Goal: Consume media (video, audio): Consume media (video, audio)

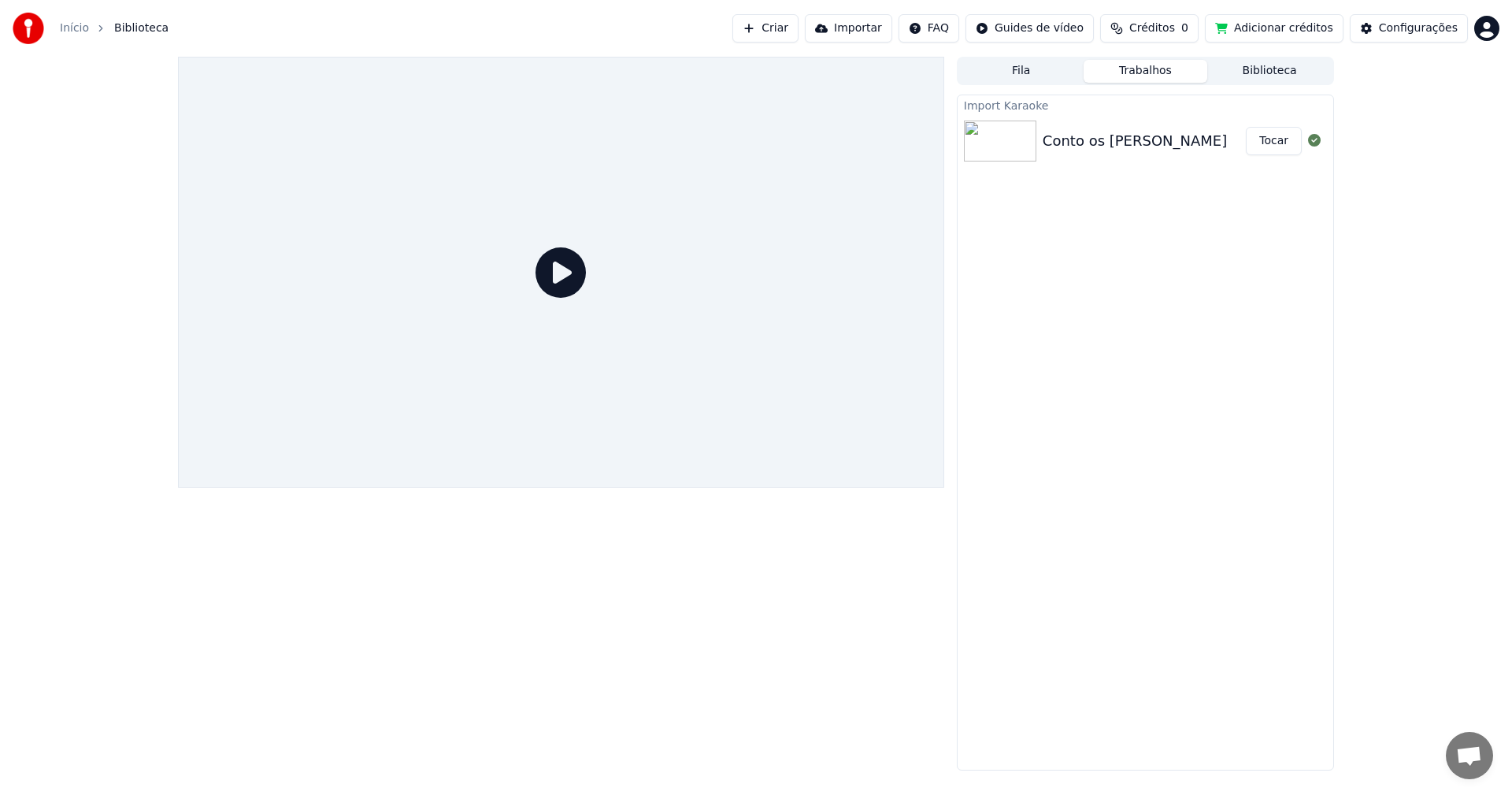
click at [1012, 68] on button "Fila" at bounding box center [1021, 71] width 124 height 23
click at [1144, 77] on button "Trabalhos" at bounding box center [1146, 71] width 124 height 23
click at [1065, 148] on div "Conto os [PERSON_NAME]" at bounding box center [1134, 141] width 184 height 22
click at [1132, 128] on div "Conto os [PERSON_NAME] Tocar" at bounding box center [1146, 141] width 376 height 54
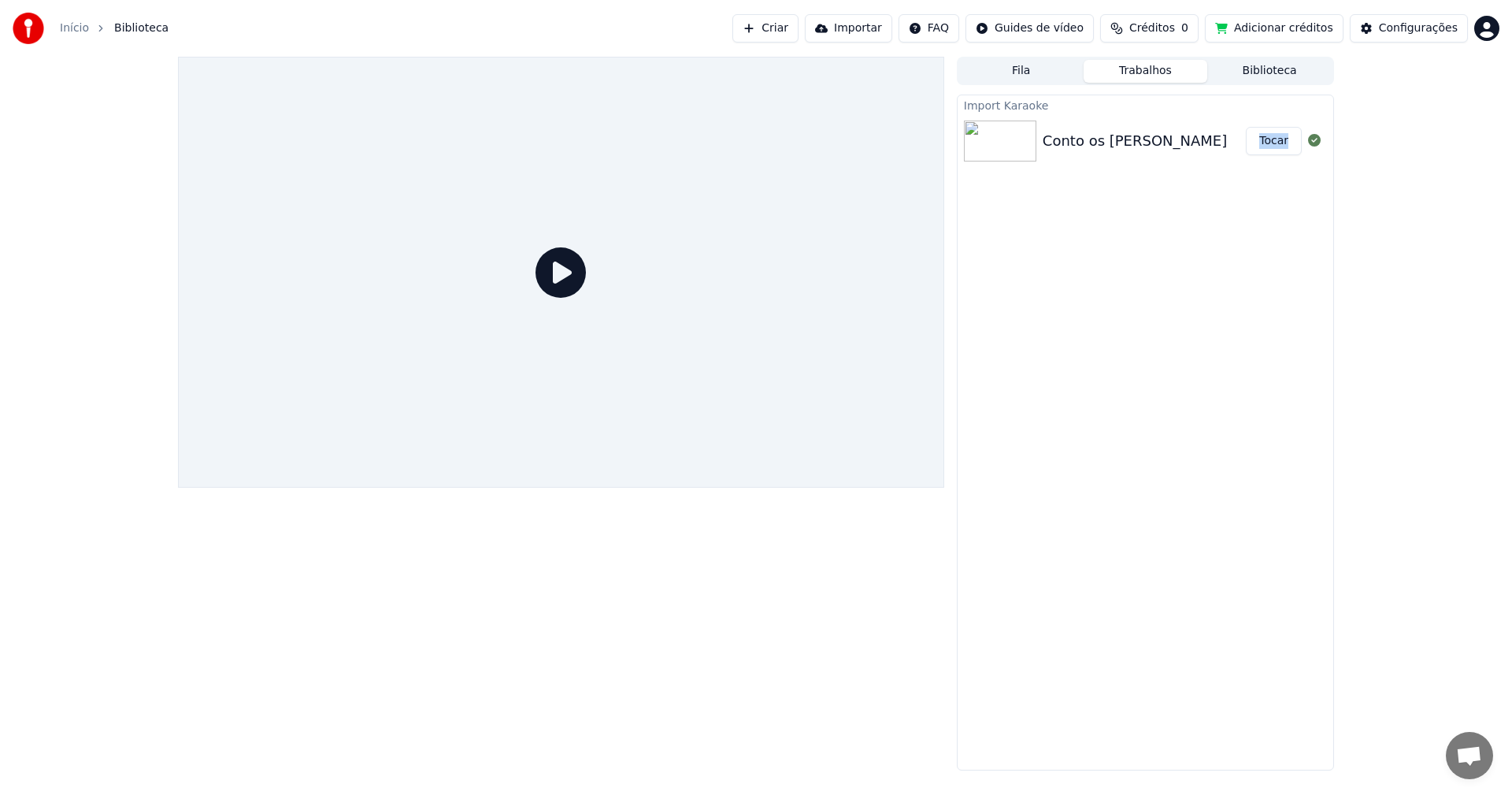
click at [1272, 77] on button "Biblioteca" at bounding box center [1269, 71] width 124 height 23
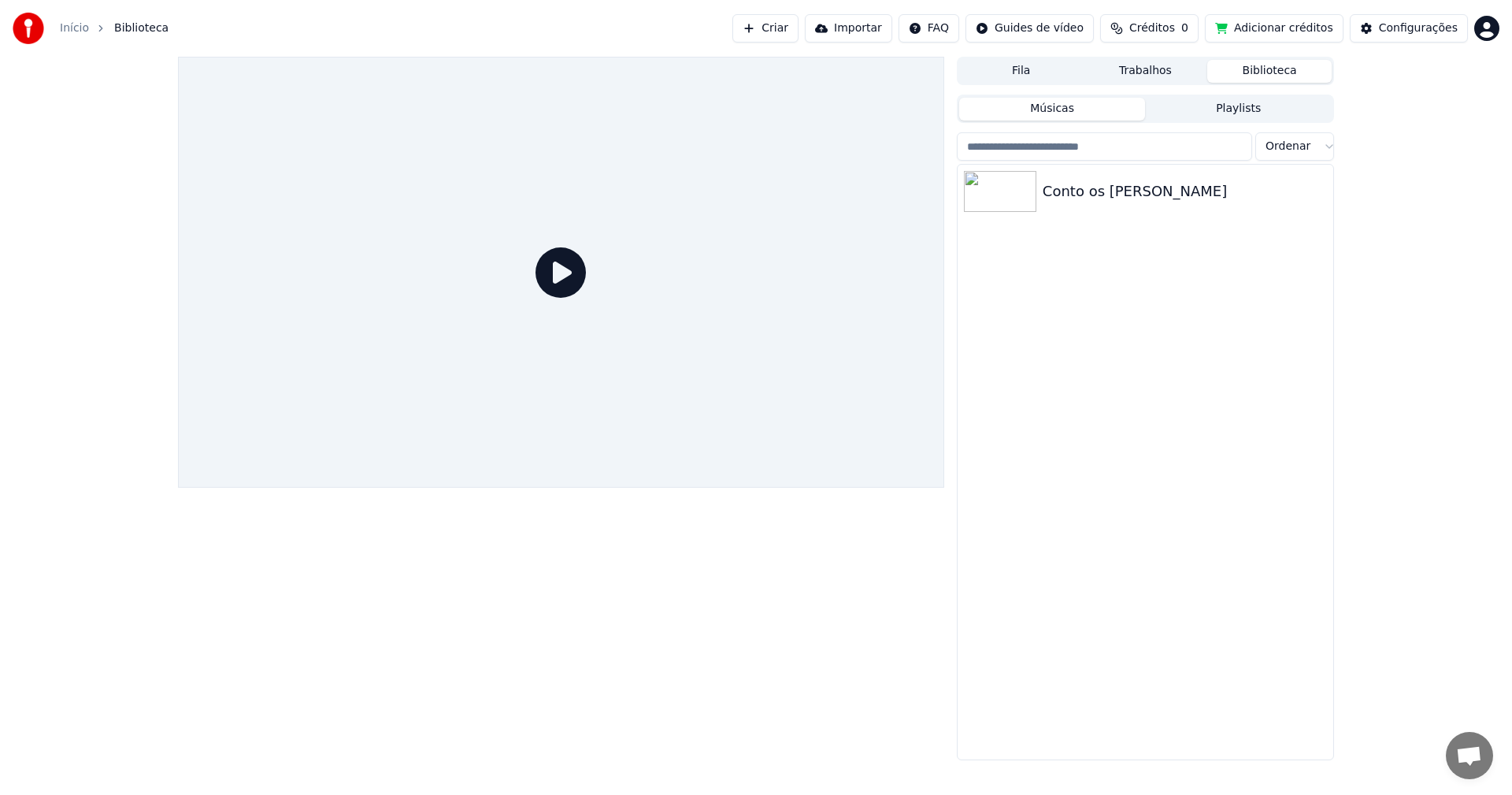
click at [534, 226] on div at bounding box center [561, 271] width 766 height 431
click at [546, 272] on icon at bounding box center [560, 272] width 50 height 50
click at [793, 28] on button "Criar" at bounding box center [765, 28] width 66 height 28
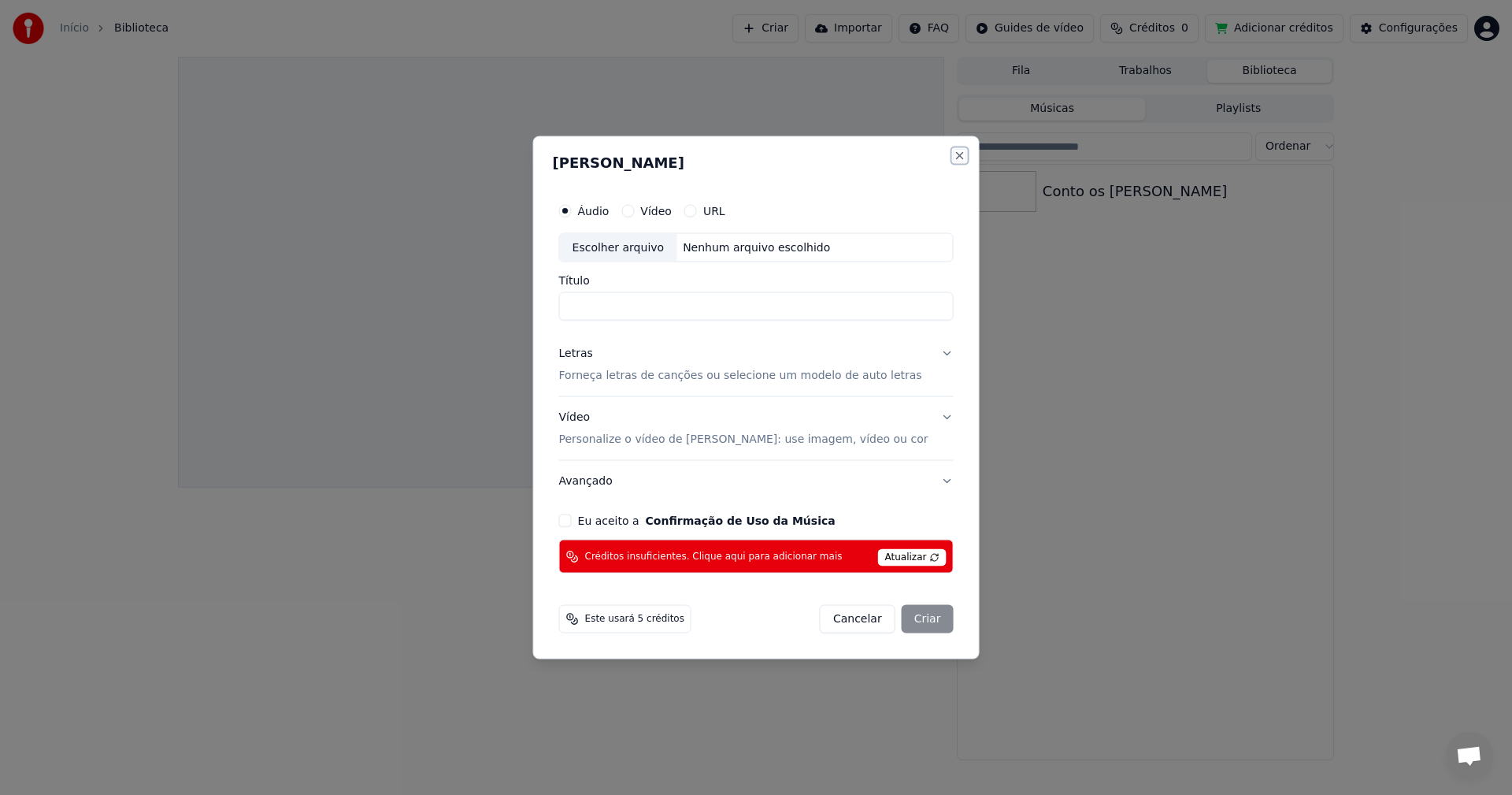
click at [953, 160] on button "Close" at bounding box center [959, 155] width 12 height 12
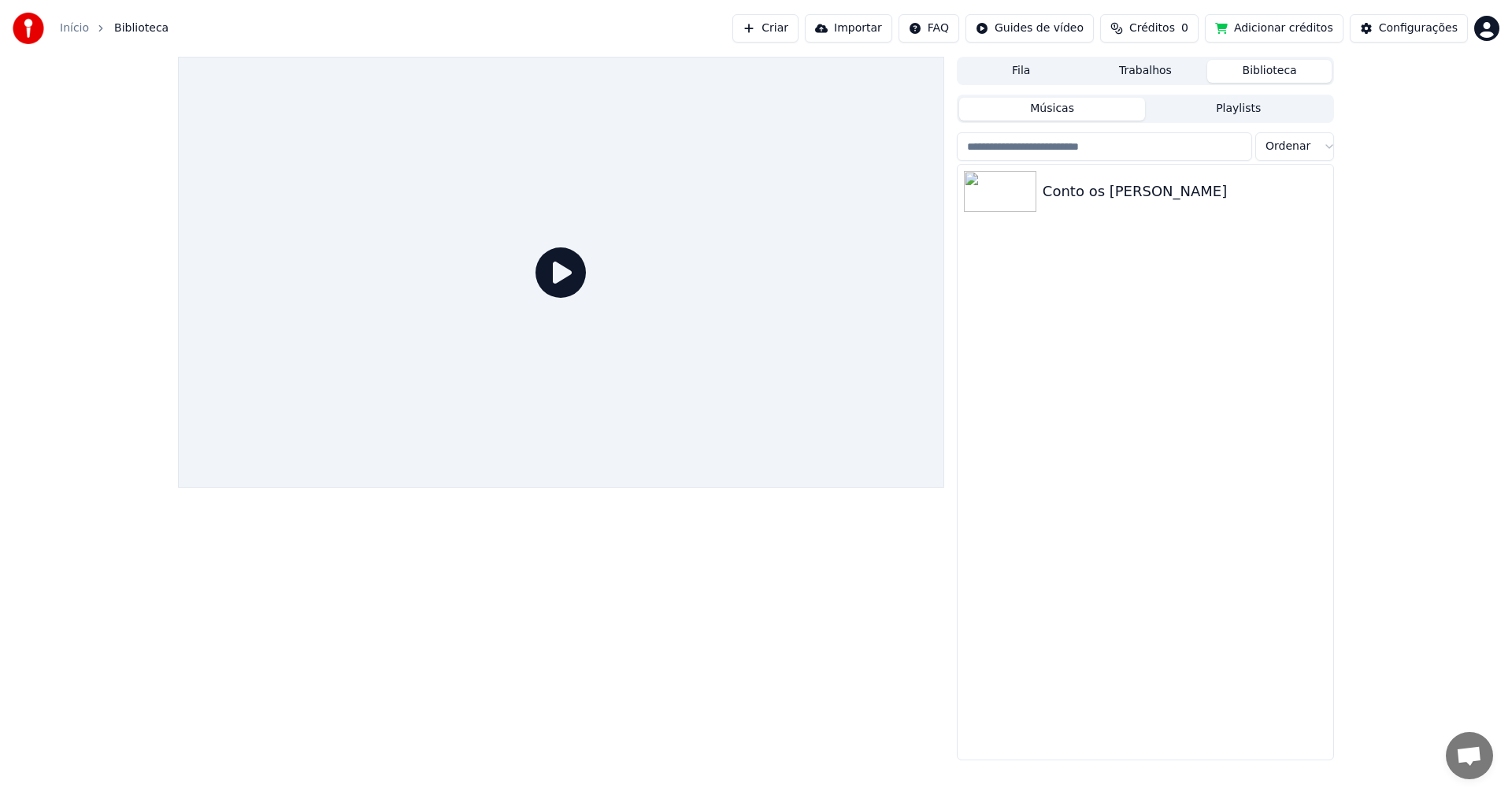
click at [1015, 205] on img at bounding box center [1000, 191] width 72 height 41
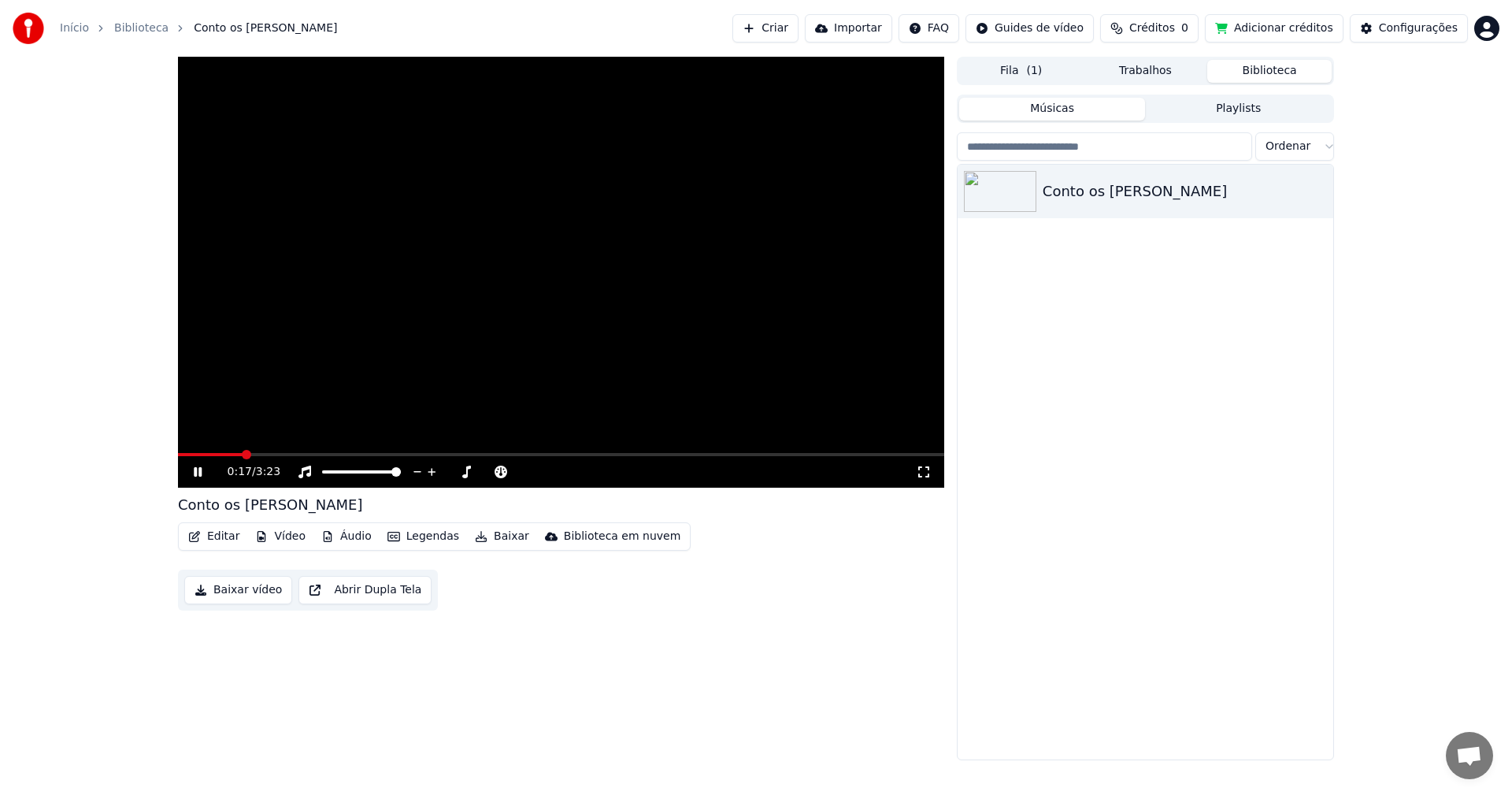
click at [497, 357] on video at bounding box center [561, 271] width 766 height 431
click at [430, 536] on button "Legendas" at bounding box center [424, 536] width 85 height 22
click at [221, 534] on button "Editar" at bounding box center [214, 536] width 63 height 22
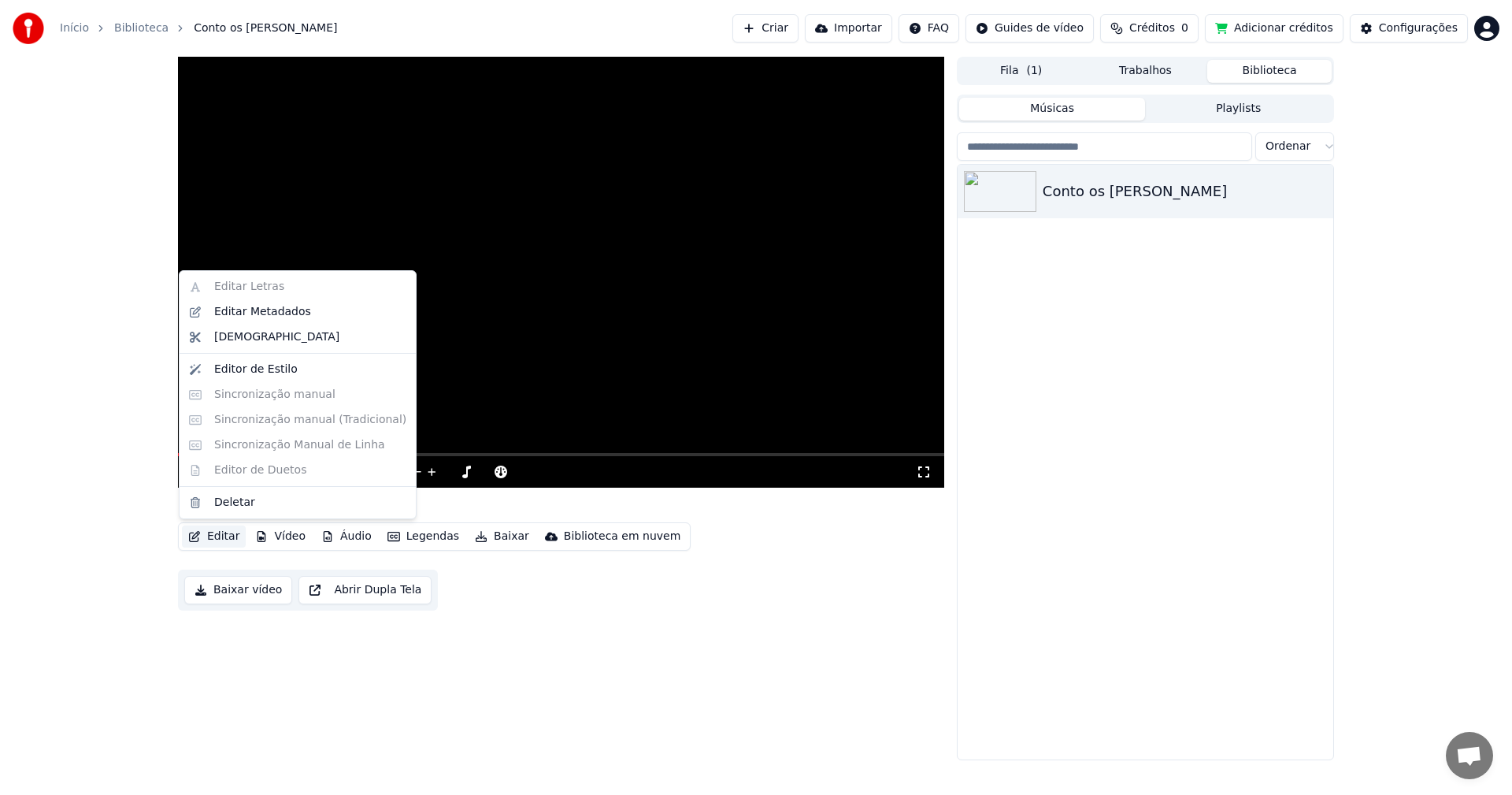
click at [228, 538] on button "Editar" at bounding box center [214, 536] width 63 height 22
click at [1177, 465] on div "Conto os [PERSON_NAME]" at bounding box center [1146, 461] width 376 height 594
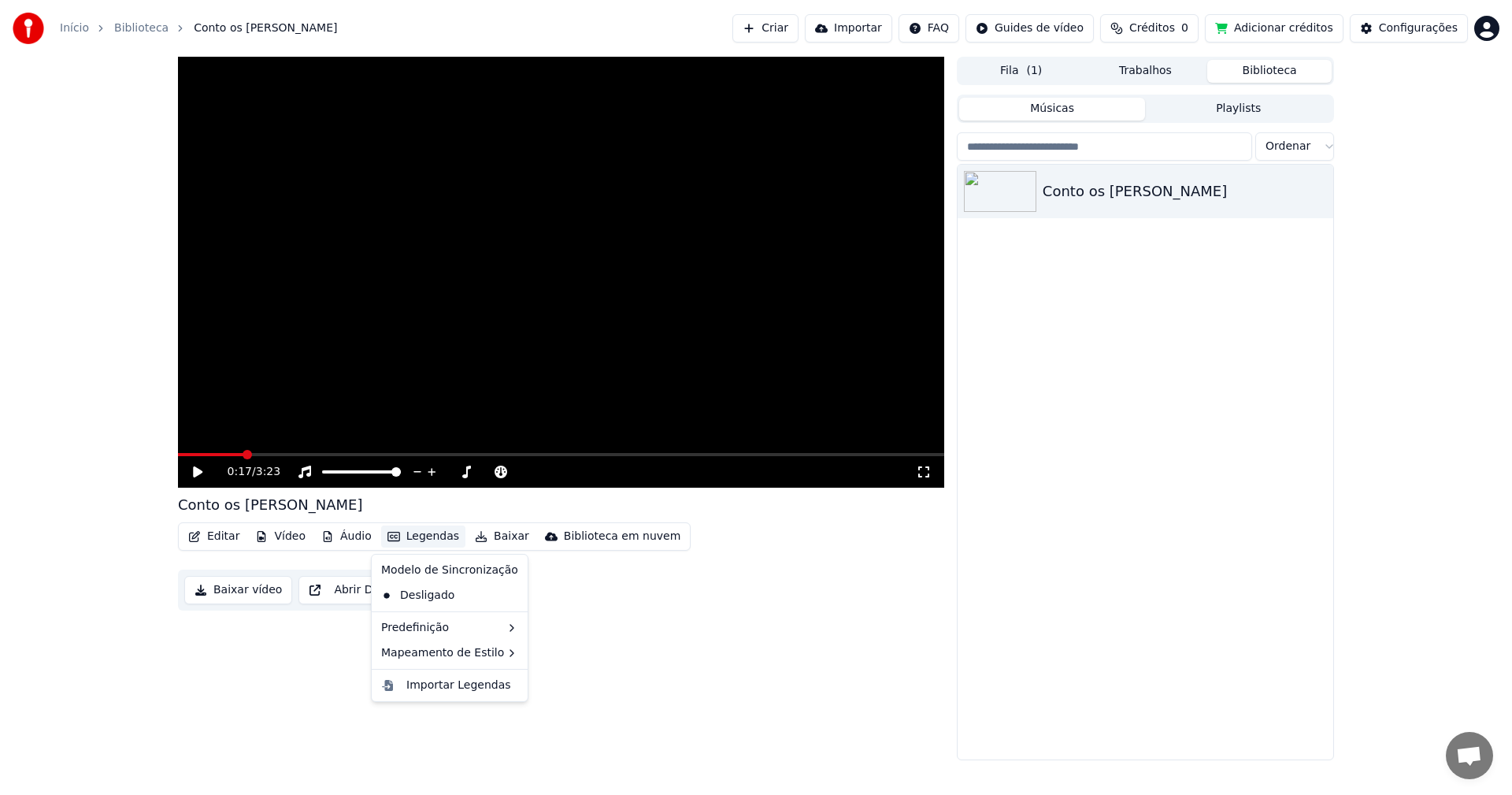
click at [404, 538] on button "Legendas" at bounding box center [424, 536] width 85 height 22
click at [413, 590] on div "Desligado" at bounding box center [450, 595] width 150 height 26
click at [395, 537] on button "Legendas" at bounding box center [424, 536] width 85 height 22
click at [482, 650] on div "Mapeamento de Estilo" at bounding box center [450, 652] width 150 height 26
click at [452, 694] on div "Importar Legendas" at bounding box center [450, 685] width 150 height 26
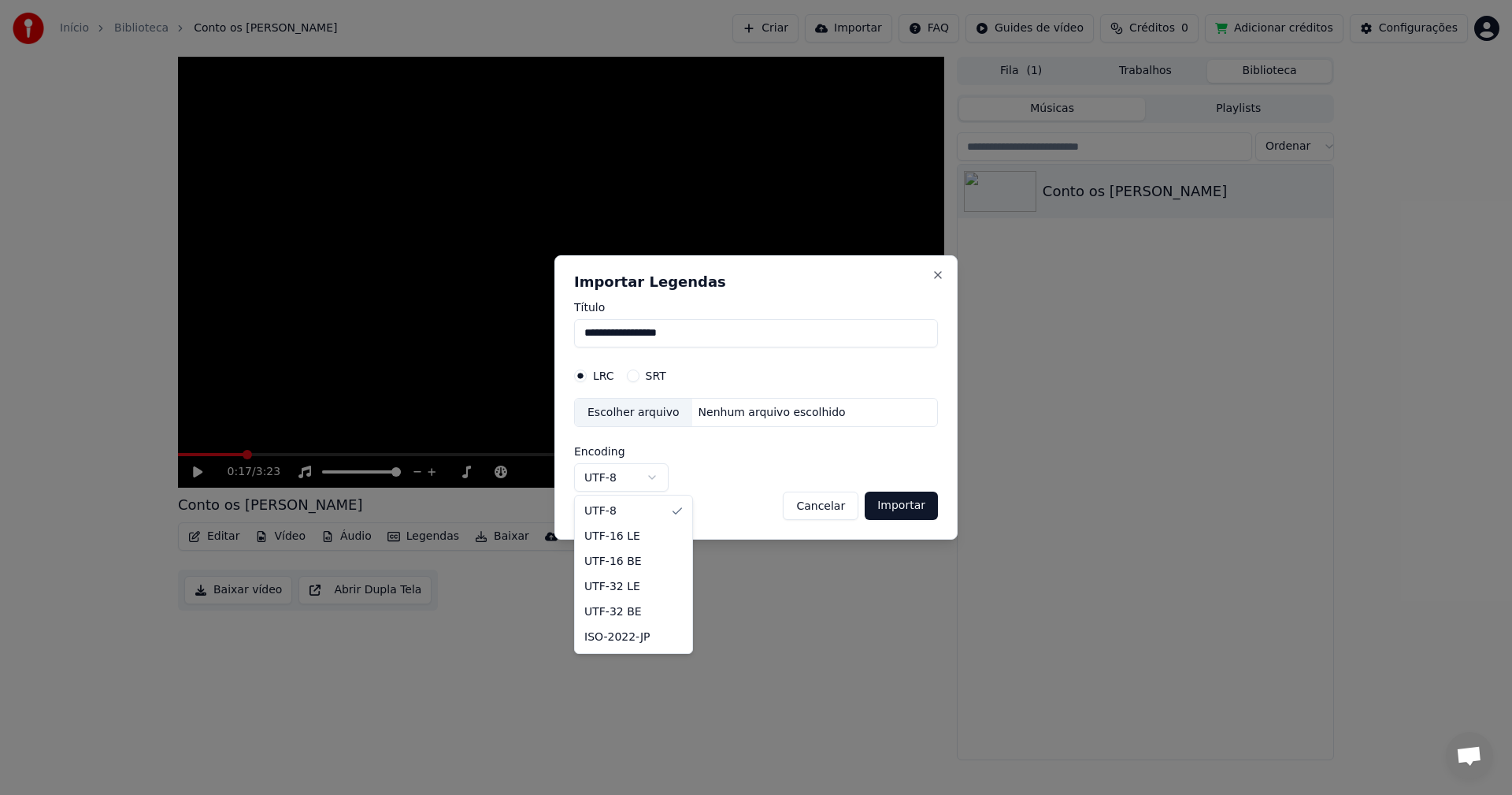
click at [667, 475] on body "**********" at bounding box center [756, 397] width 1512 height 795
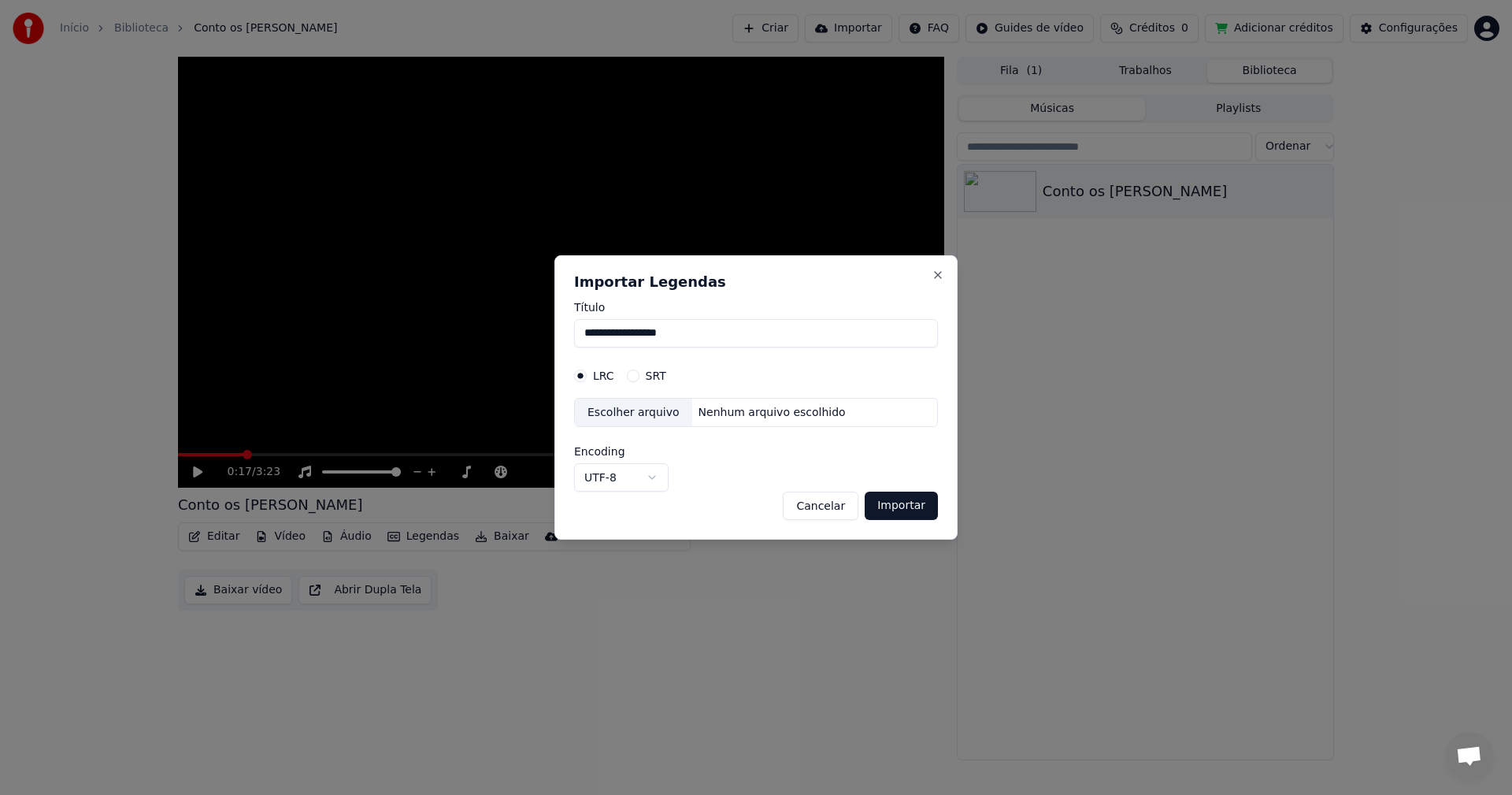
click at [667, 475] on body "**********" at bounding box center [756, 397] width 1512 height 795
click at [830, 503] on button "Cancelar" at bounding box center [821, 505] width 76 height 28
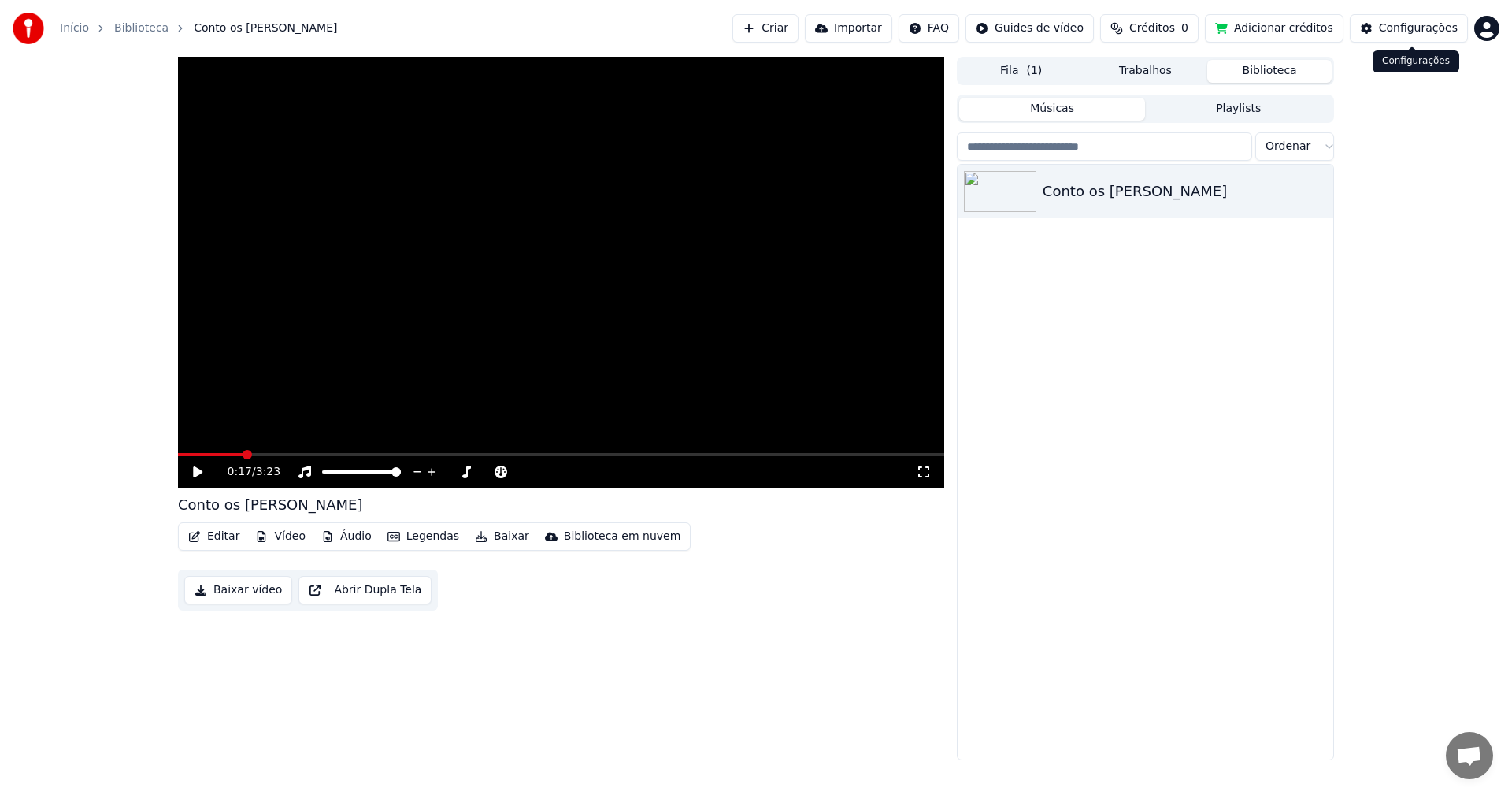
click at [1464, 26] on button "Configurações" at bounding box center [1409, 28] width 118 height 28
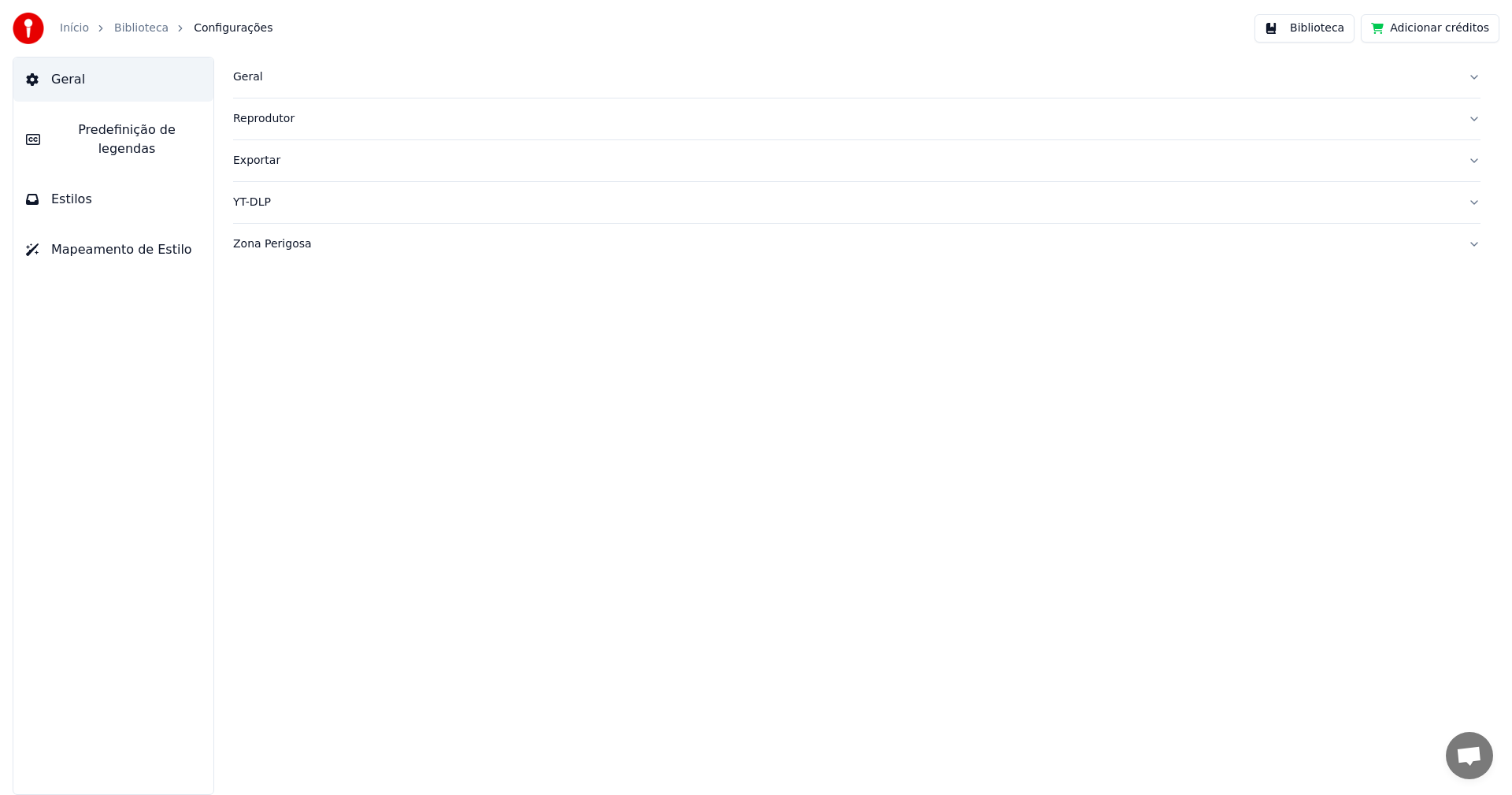
click at [56, 85] on span "Geral" at bounding box center [68, 79] width 33 height 18
click at [76, 31] on link "Início" at bounding box center [74, 28] width 29 height 16
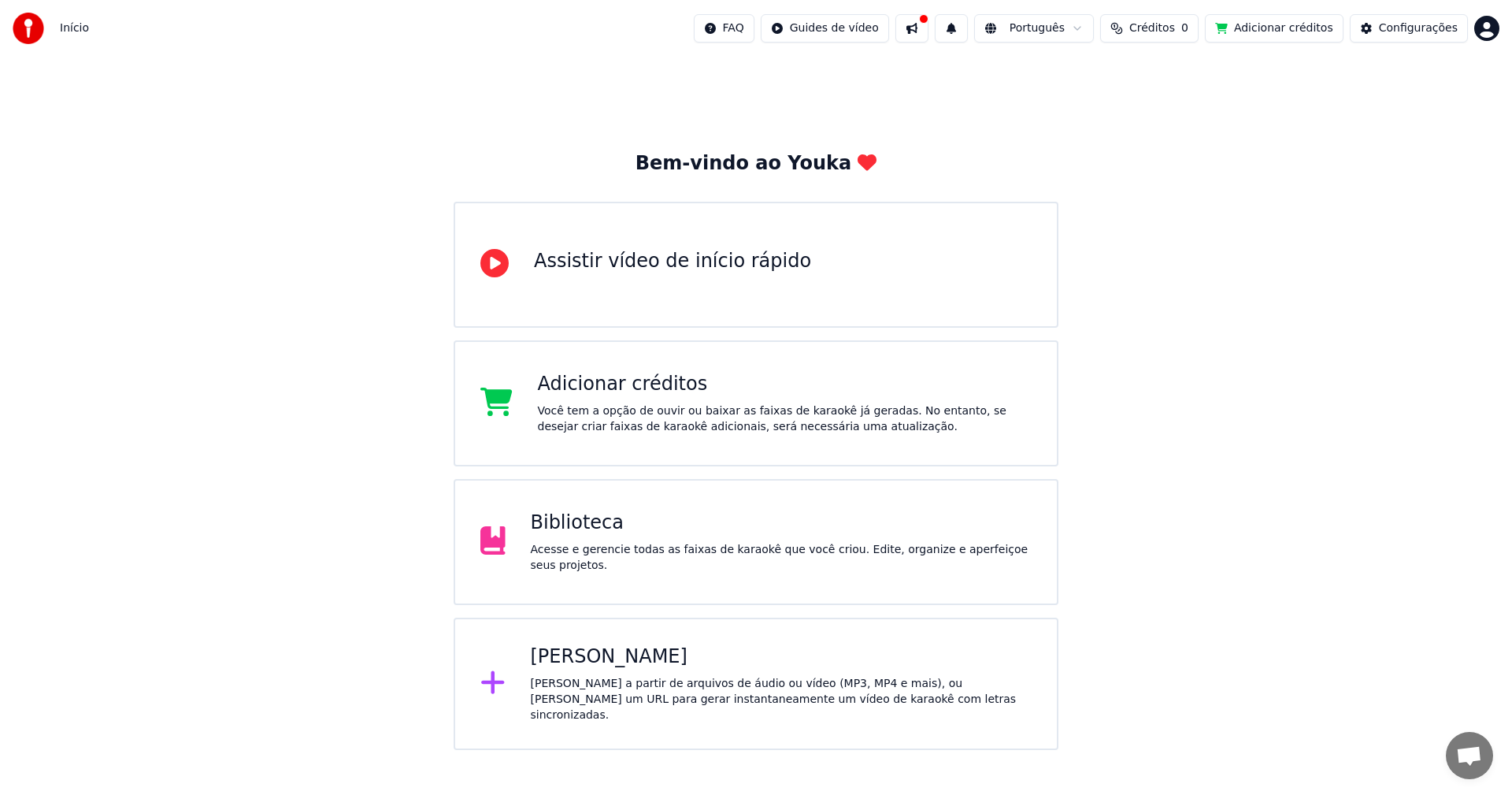
click at [694, 535] on div "Biblioteca" at bounding box center [782, 523] width 502 height 26
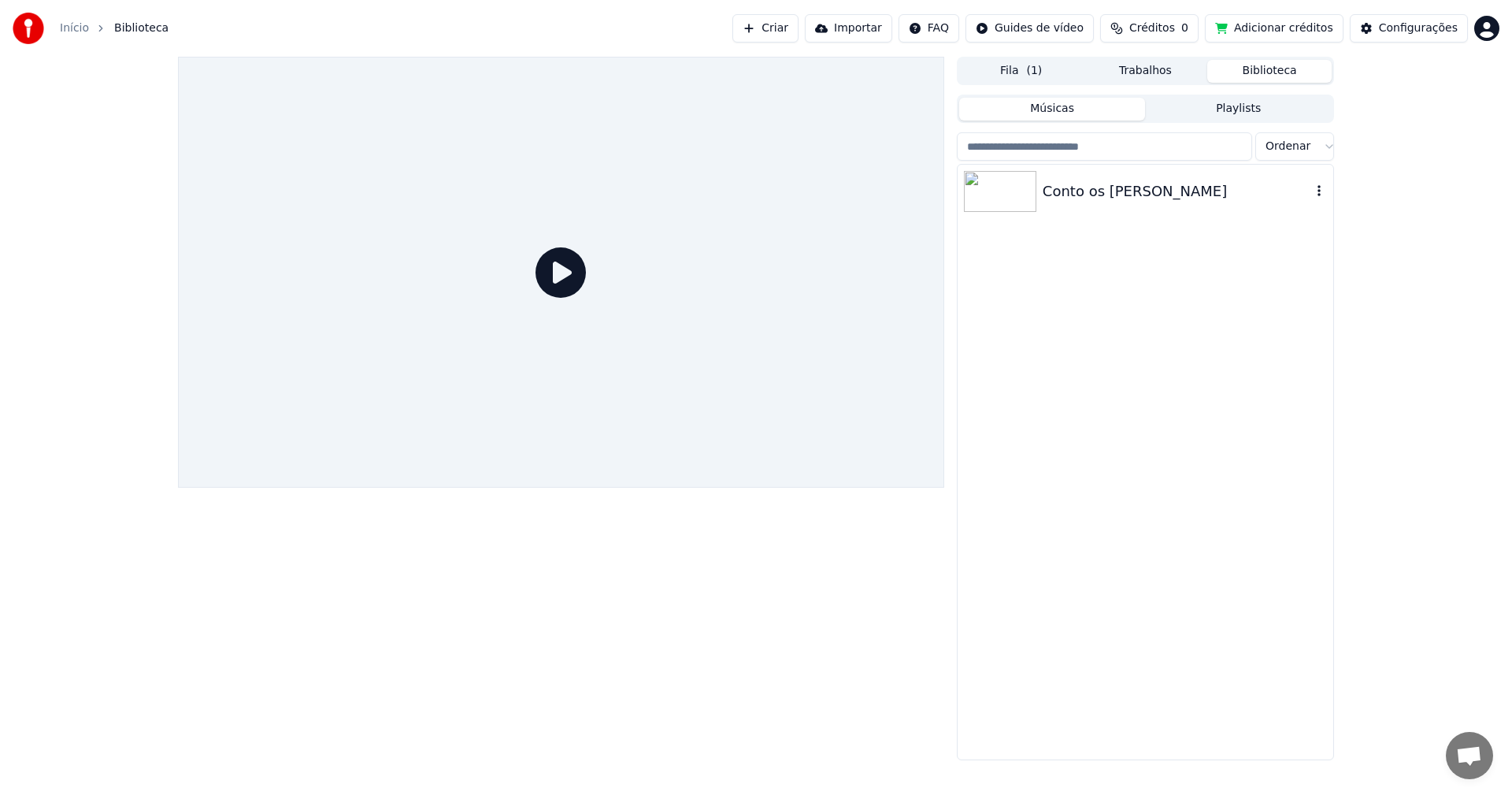
click at [995, 173] on img at bounding box center [1000, 191] width 72 height 41
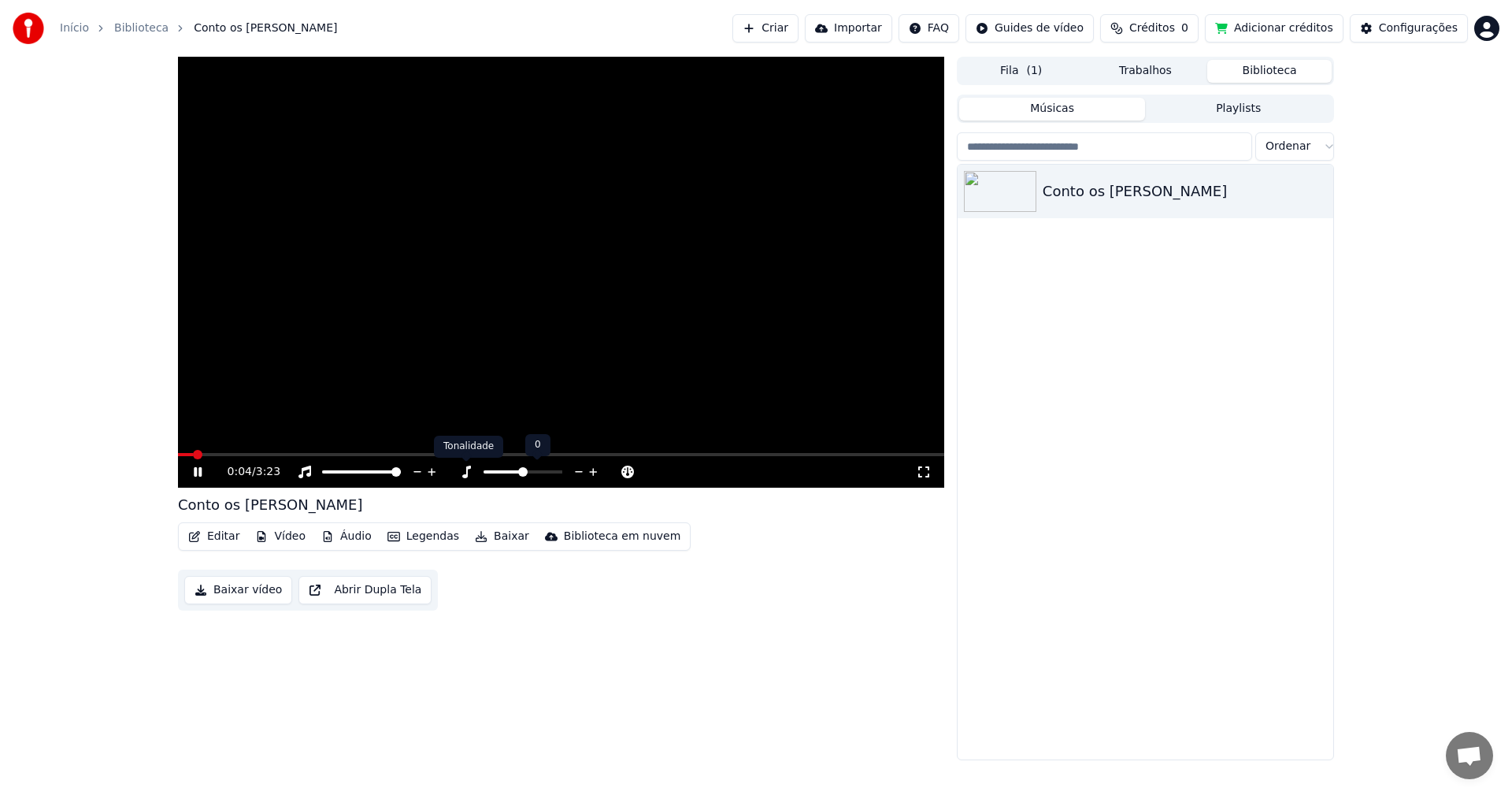
click at [463, 472] on icon at bounding box center [467, 472] width 16 height 12
click at [218, 541] on button "Editar" at bounding box center [214, 536] width 63 height 22
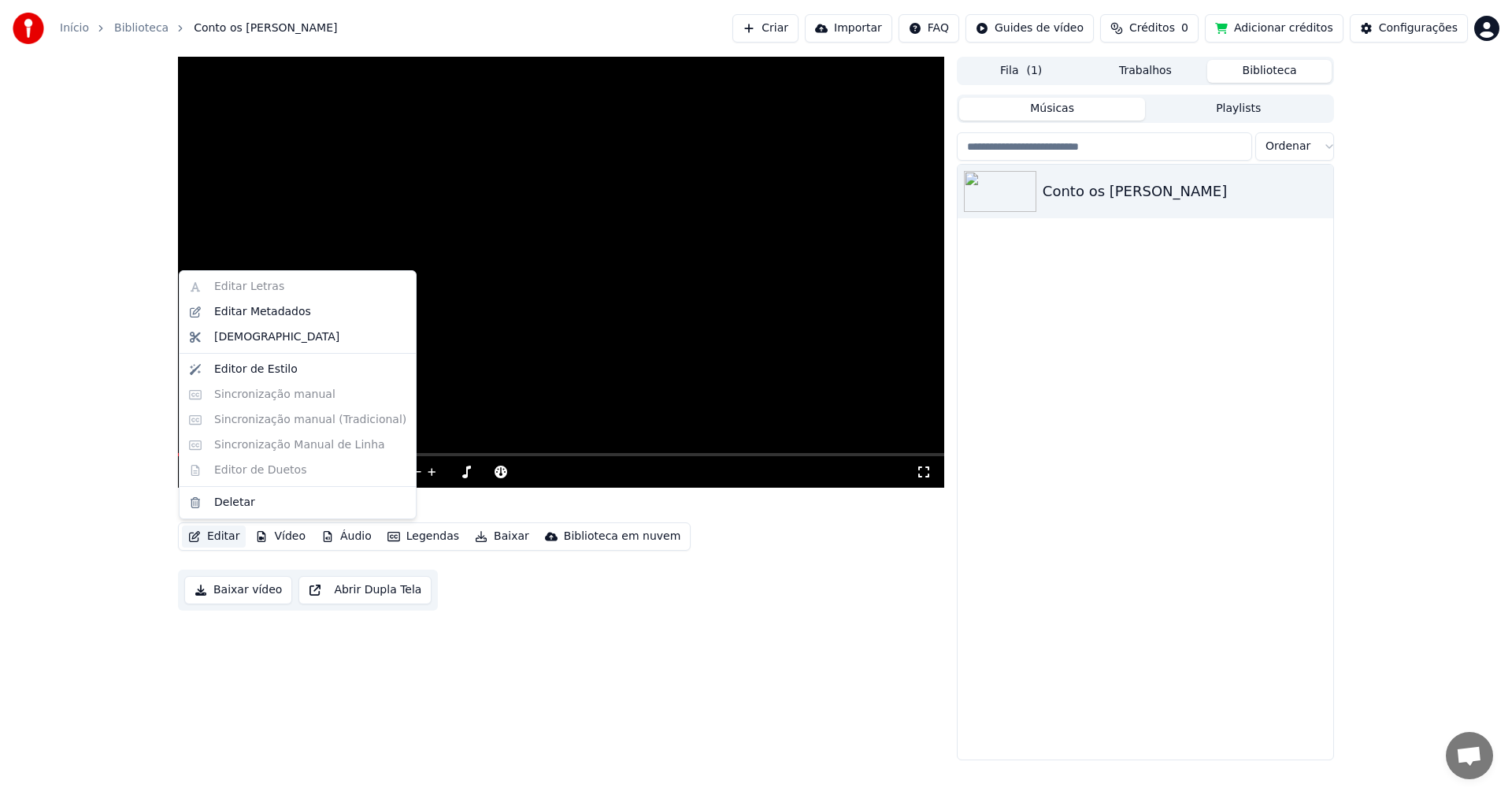
click at [534, 423] on video at bounding box center [561, 271] width 766 height 431
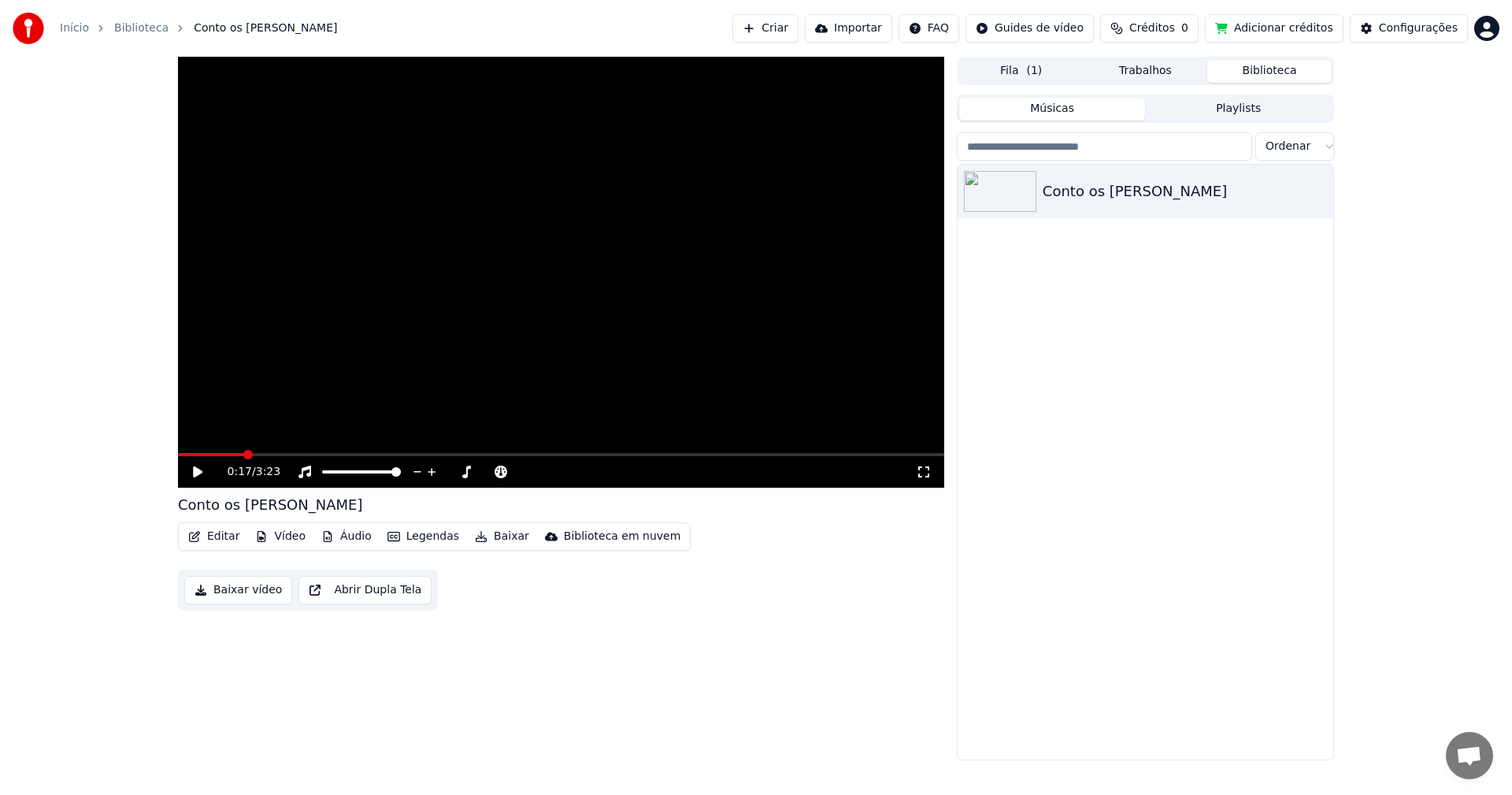
click at [421, 539] on button "Legendas" at bounding box center [424, 536] width 85 height 22
click at [894, 705] on div "0:17 / 3:23 Conto os [PERSON_NAME] Editar Vídeo Áudio Legendas Baixar Bibliotec…" at bounding box center [561, 408] width 766 height 703
click at [1483, 33] on html "Início Biblioteca Conto os [PERSON_NAME] Criar Importar FAQ Guides de vídeo Cré…" at bounding box center [756, 397] width 1512 height 795
click at [1411, 160] on div "Sair" at bounding box center [1418, 166] width 181 height 26
